Goal: Transaction & Acquisition: Download file/media

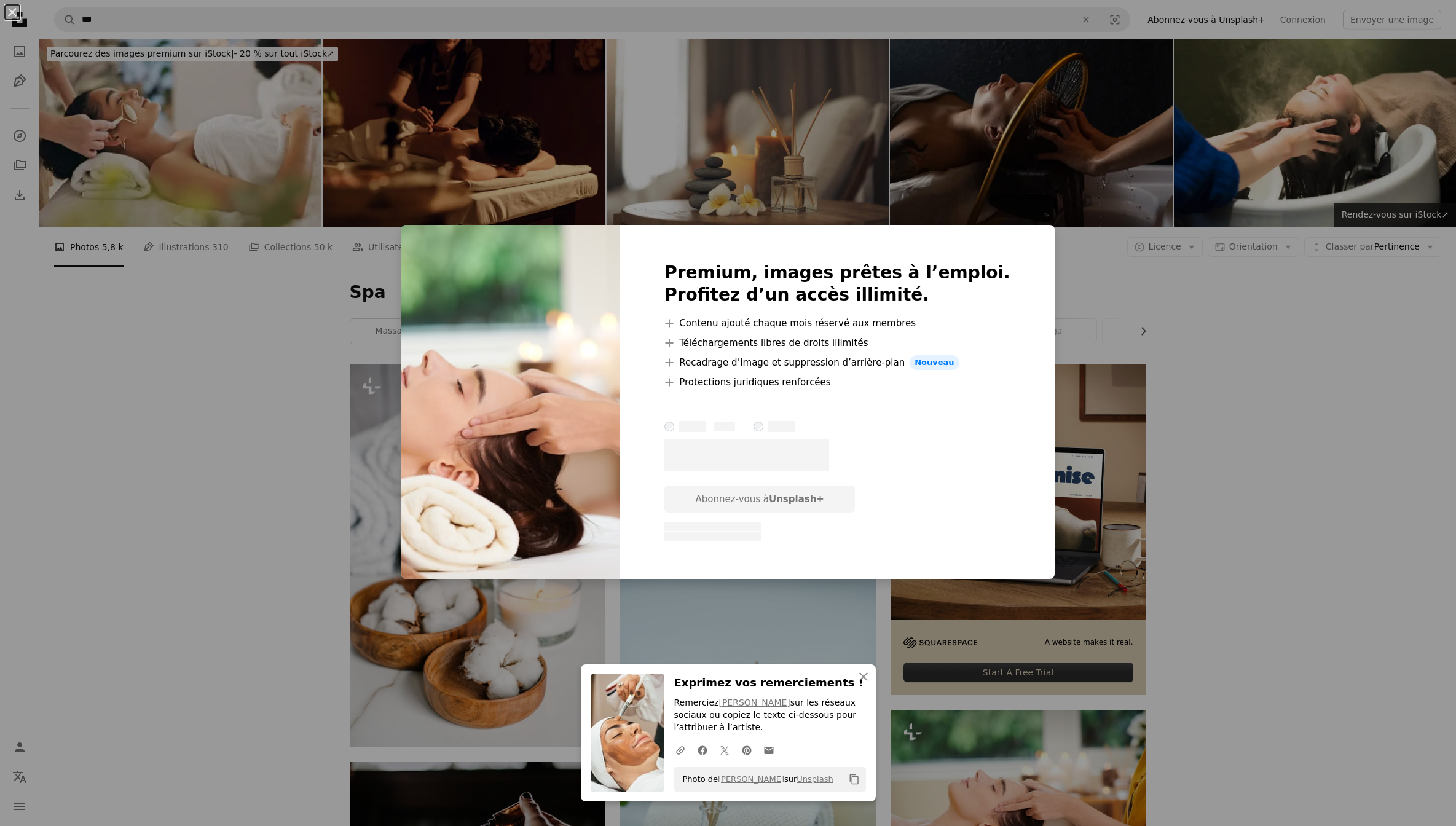
scroll to position [95, 0]
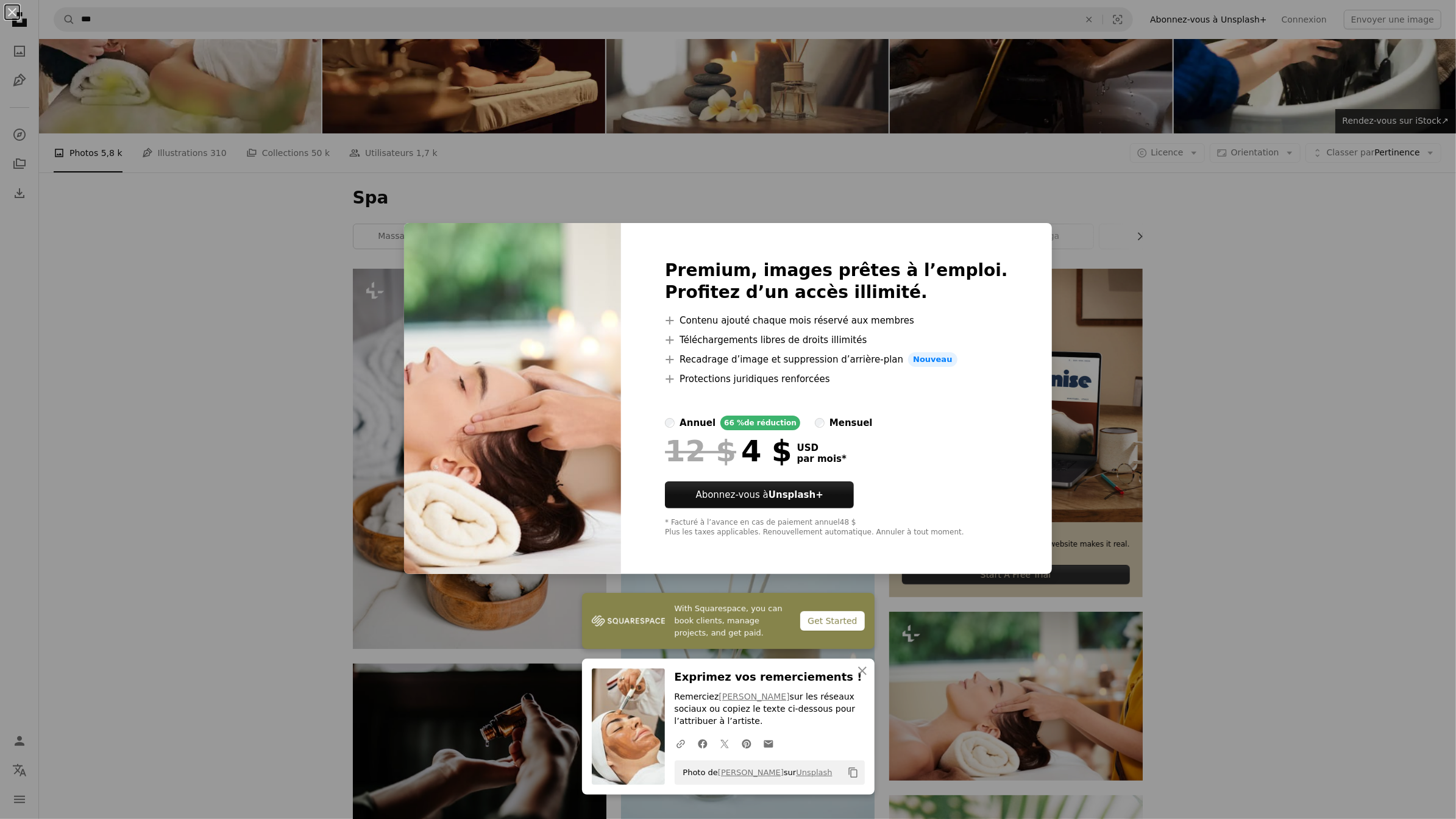
click at [1220, 253] on div "An X shape Premium, images prêtes à l’emploi. Profitez d’un accès illimité. A p…" at bounding box center [728, 409] width 1456 height 819
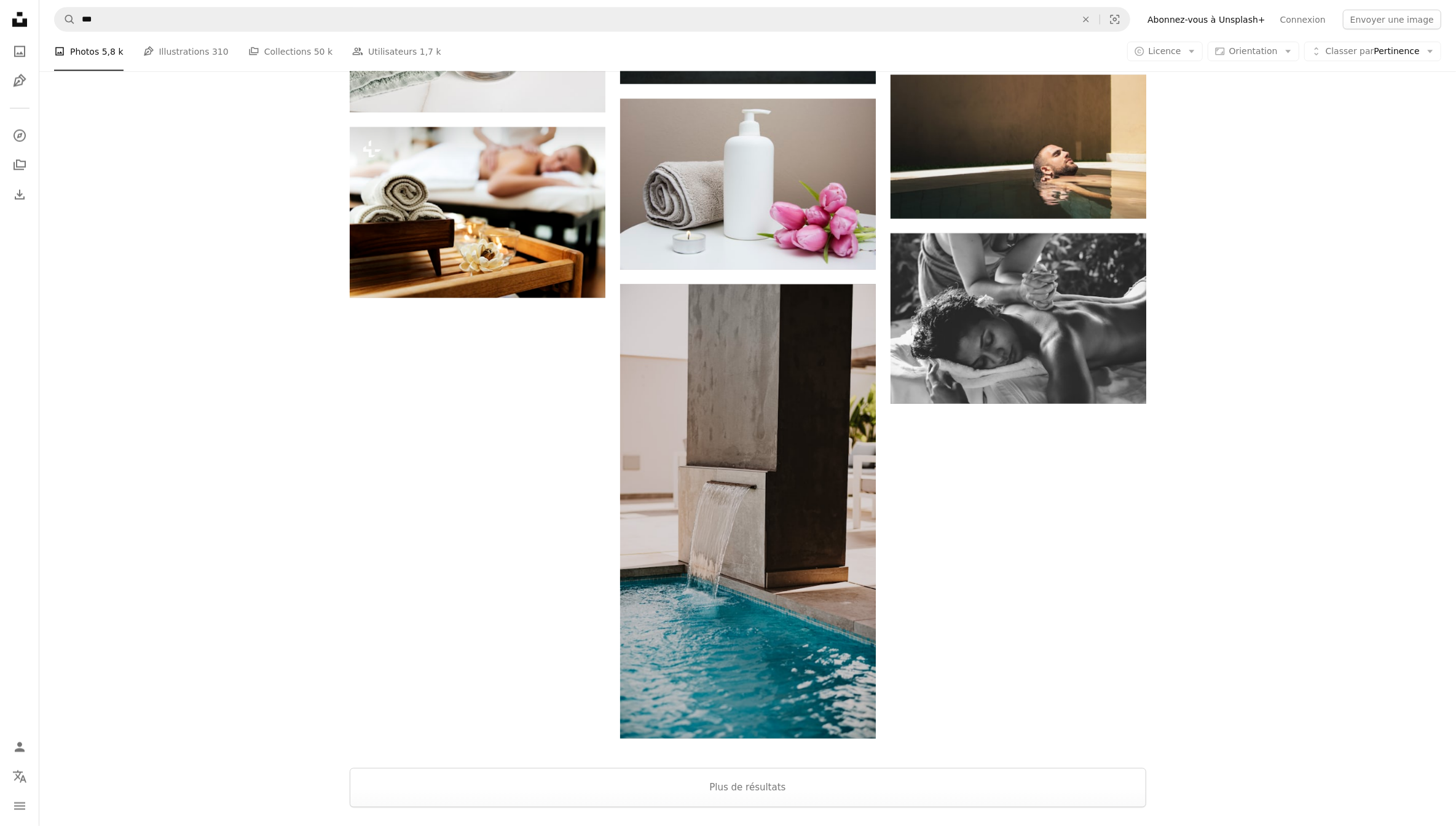
scroll to position [1802, 0]
click at [809, 768] on button "Plus de résultats" at bounding box center [748, 787] width 796 height 39
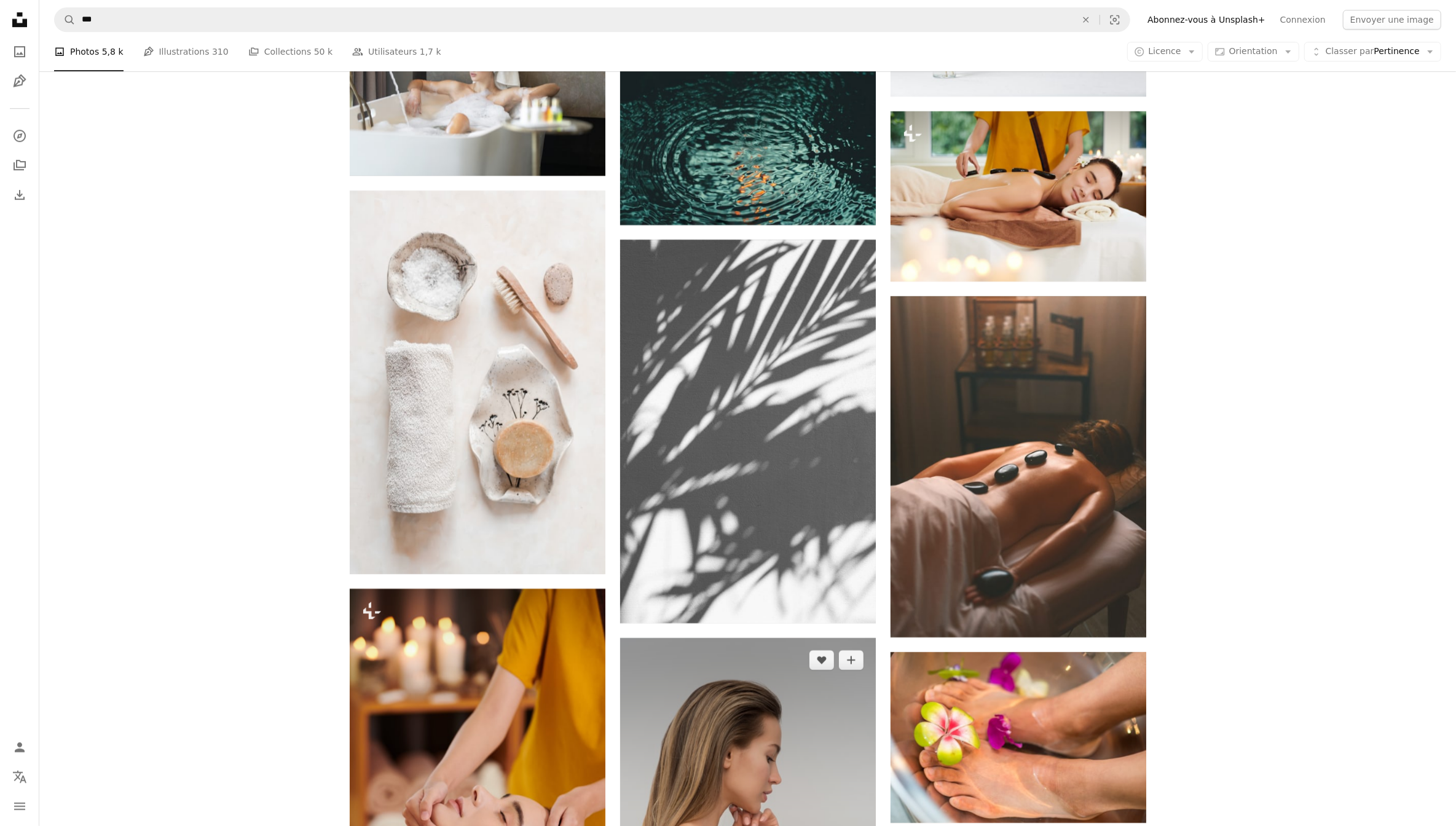
scroll to position [3711, 0]
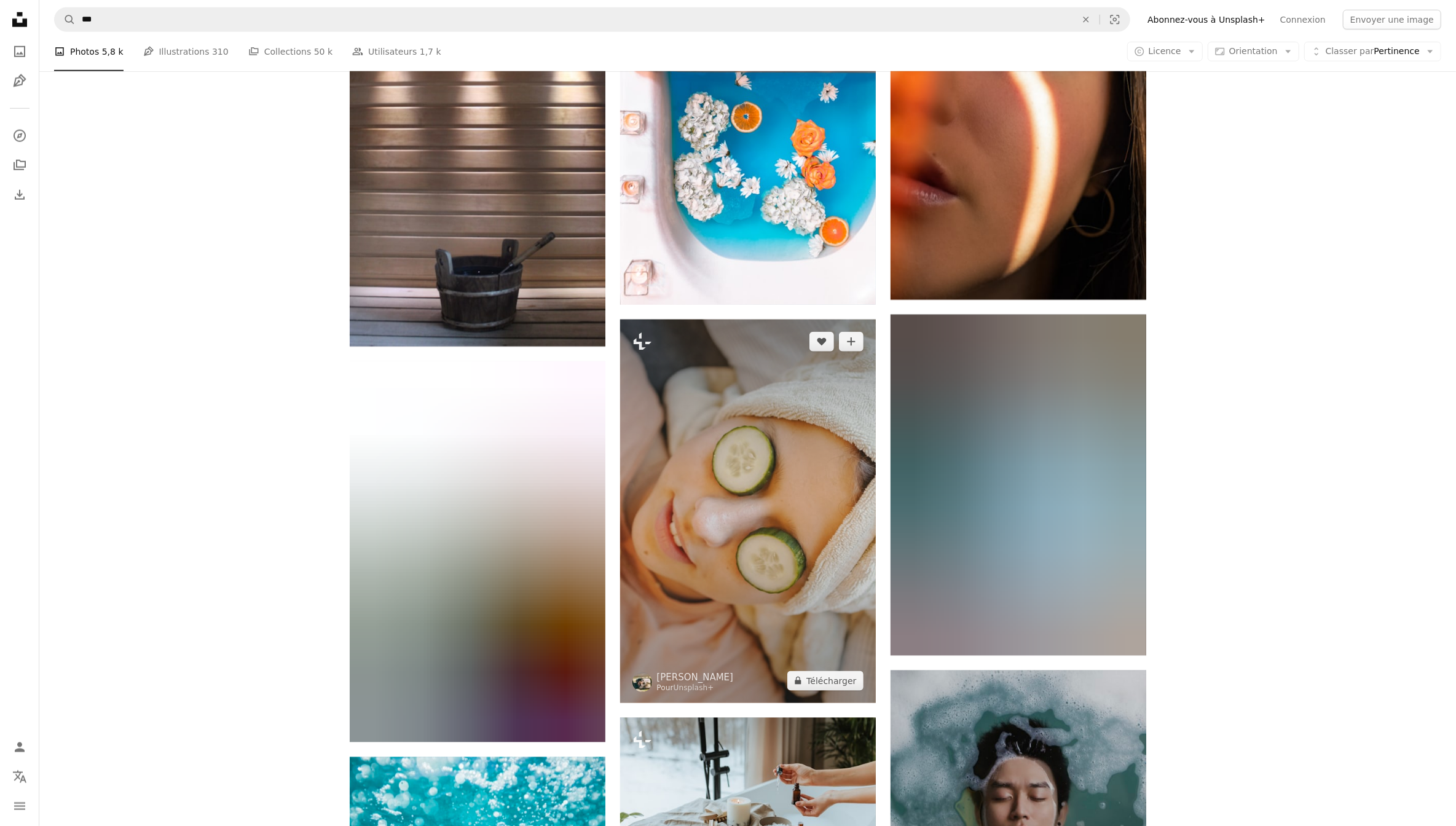
scroll to position [19453, 0]
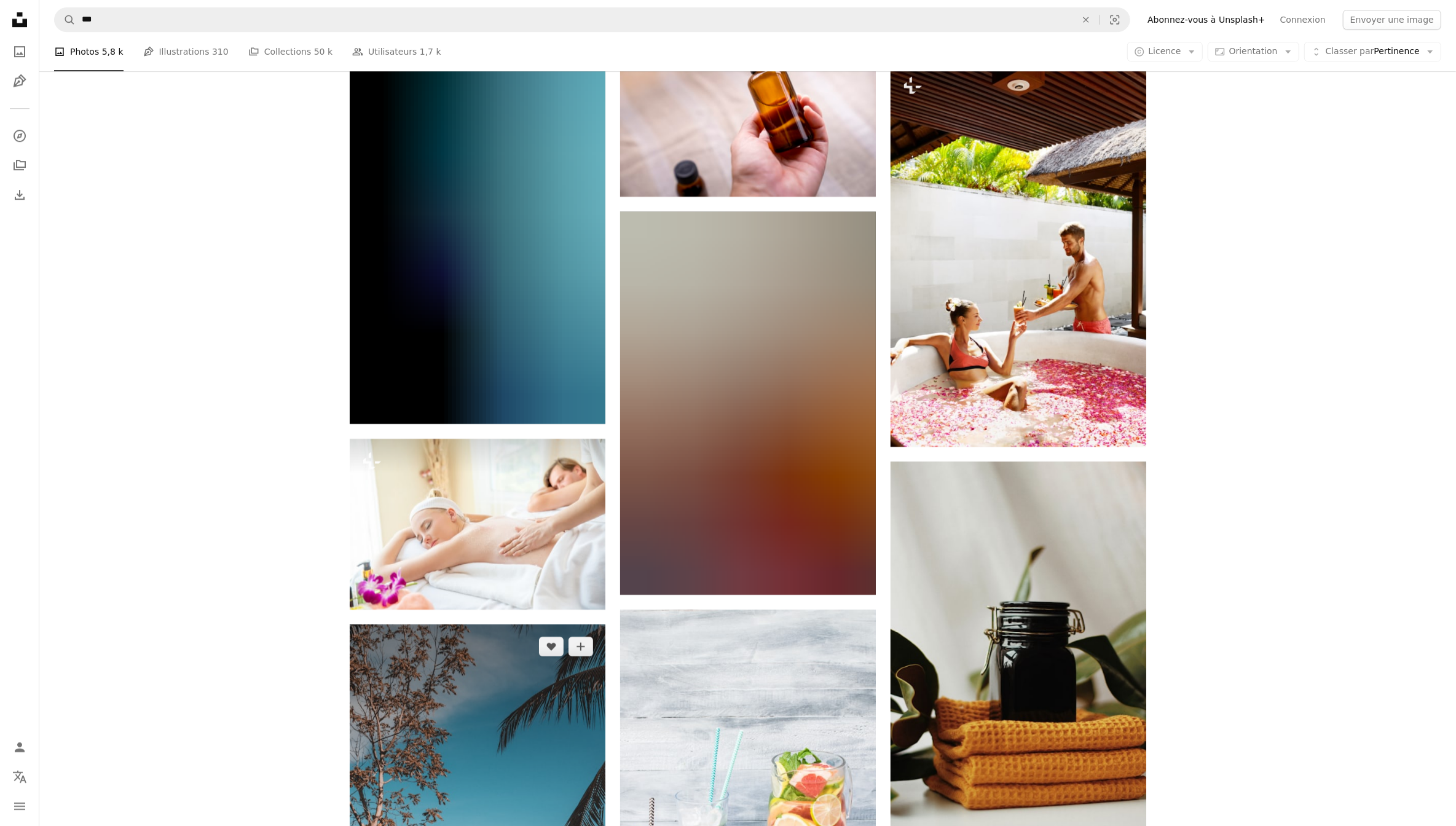
scroll to position [34241, 0]
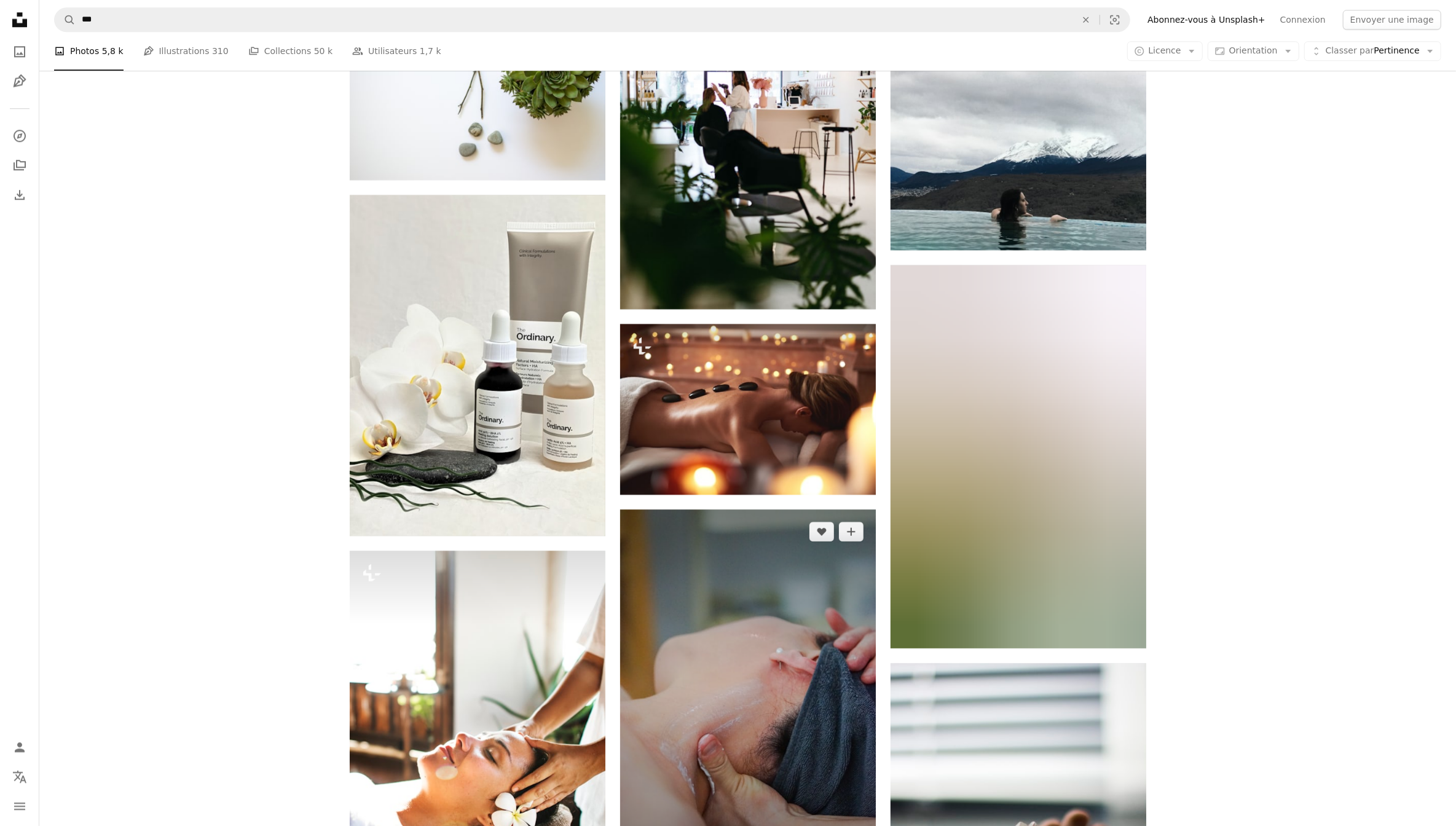
scroll to position [38165, 0]
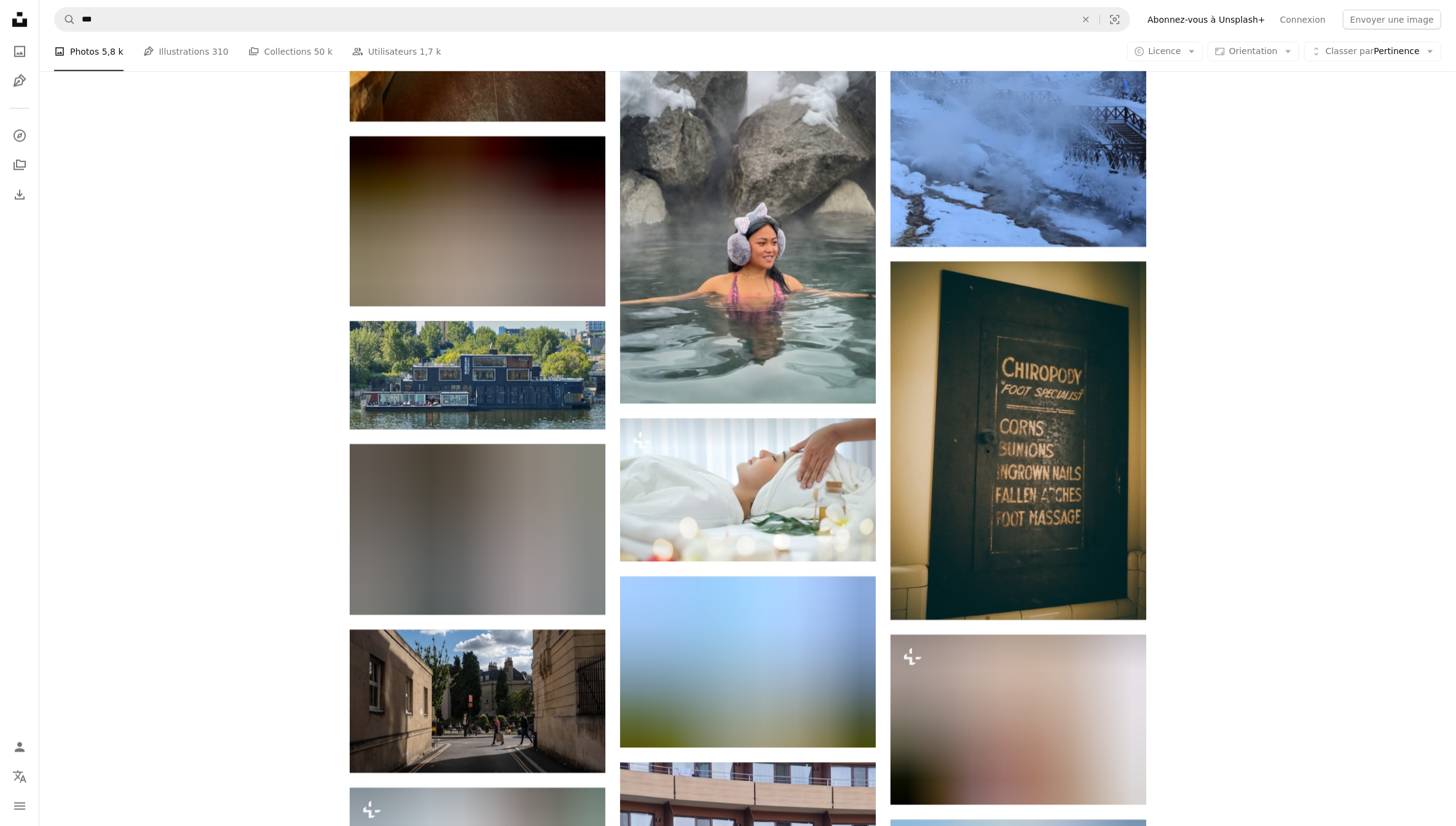
scroll to position [53870, 0]
